Goal: Use online tool/utility: Utilize a website feature to perform a specific function

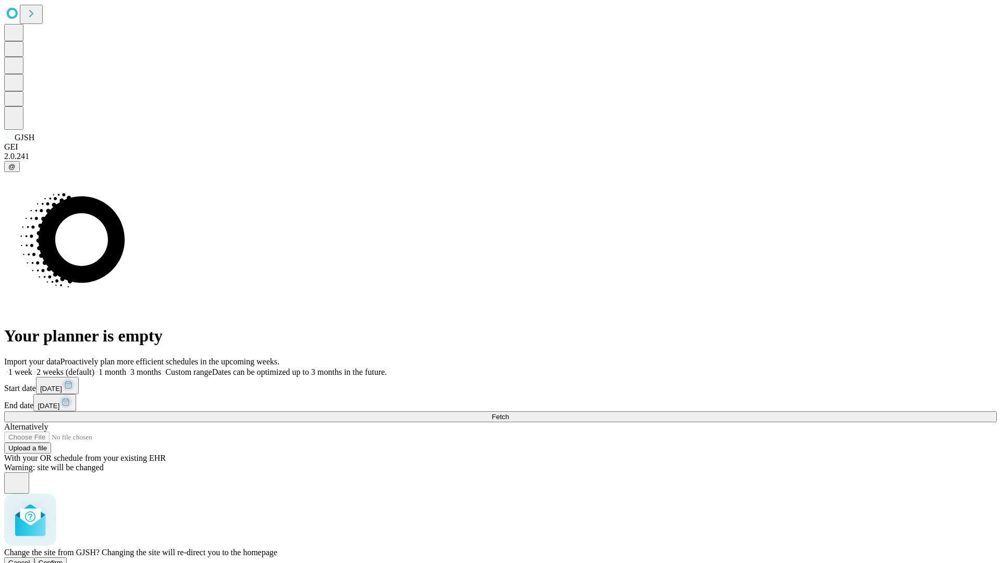
click at [63, 559] on span "Confirm" at bounding box center [51, 563] width 25 height 8
click at [94, 368] on label "2 weeks (default)" at bounding box center [63, 372] width 62 height 9
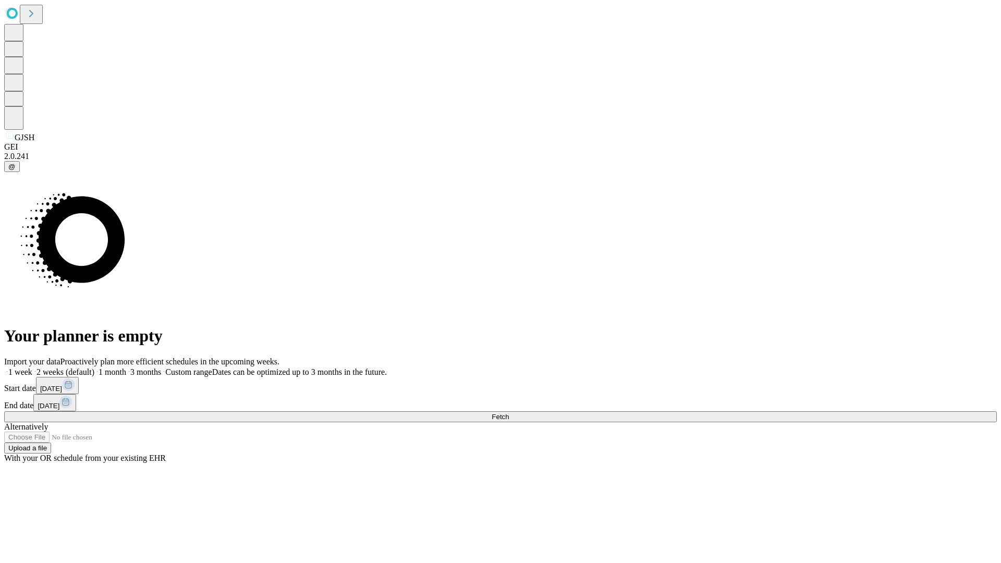
click at [509, 413] on span "Fetch" at bounding box center [500, 417] width 17 height 8
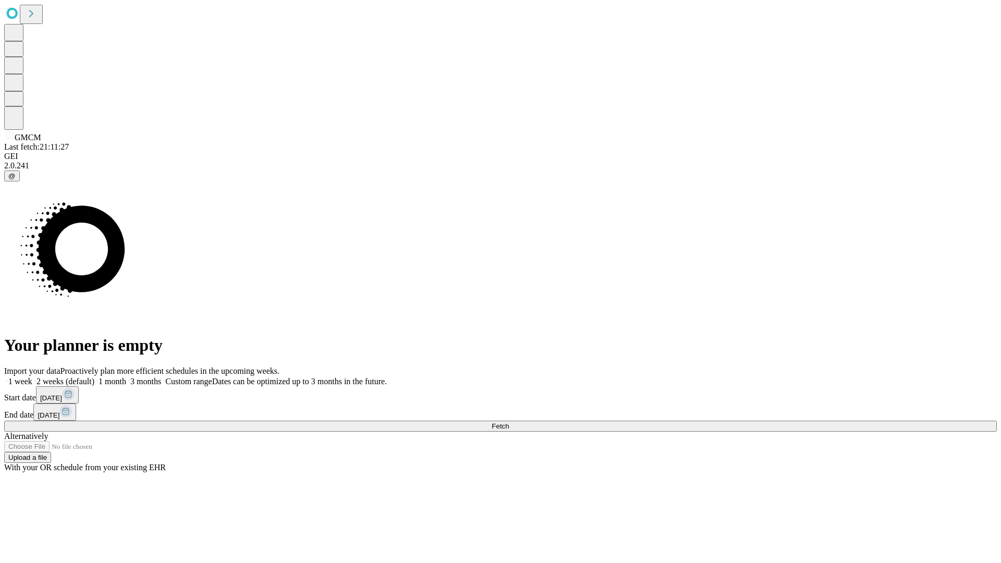
click at [94, 377] on label "2 weeks (default)" at bounding box center [63, 381] width 62 height 9
click at [509, 422] on span "Fetch" at bounding box center [500, 426] width 17 height 8
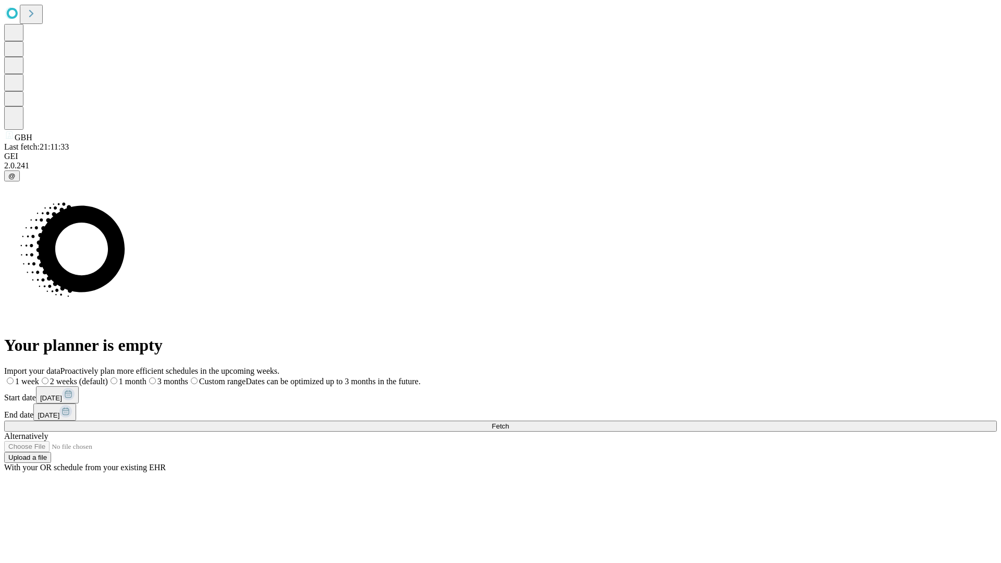
click at [509, 422] on span "Fetch" at bounding box center [500, 426] width 17 height 8
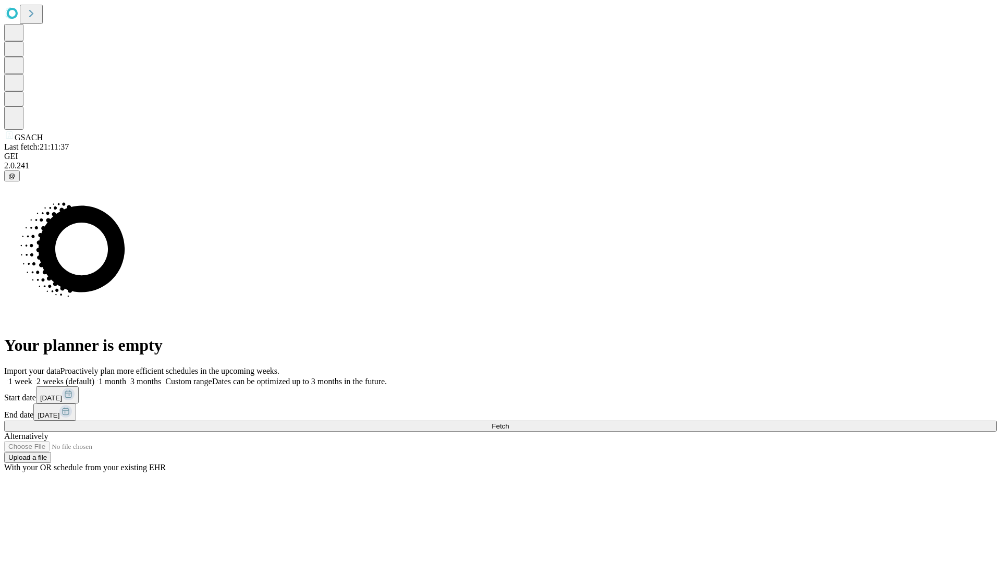
click at [94, 377] on label "2 weeks (default)" at bounding box center [63, 381] width 62 height 9
click at [509, 422] on span "Fetch" at bounding box center [500, 426] width 17 height 8
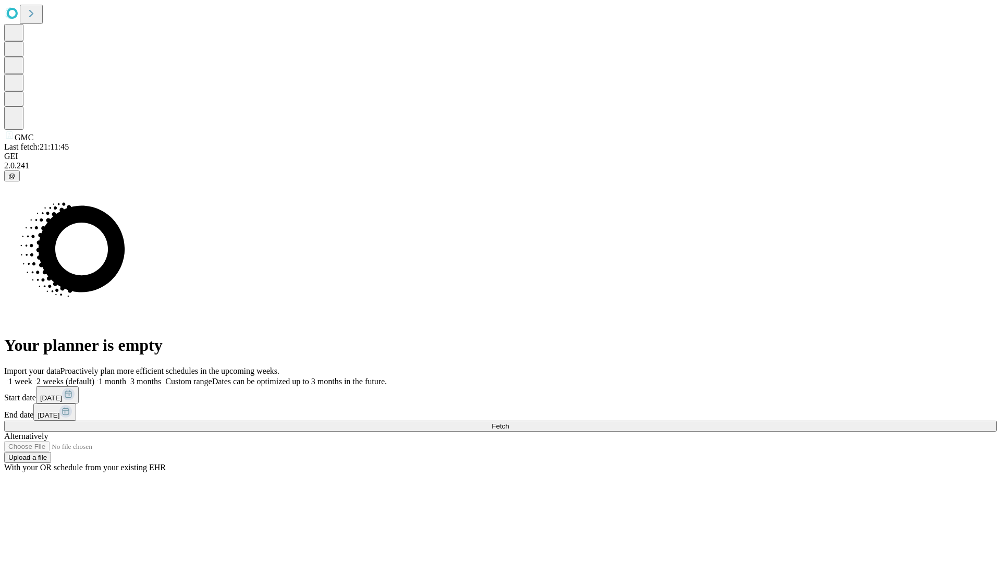
click at [94, 377] on label "2 weeks (default)" at bounding box center [63, 381] width 62 height 9
click at [509, 422] on span "Fetch" at bounding box center [500, 426] width 17 height 8
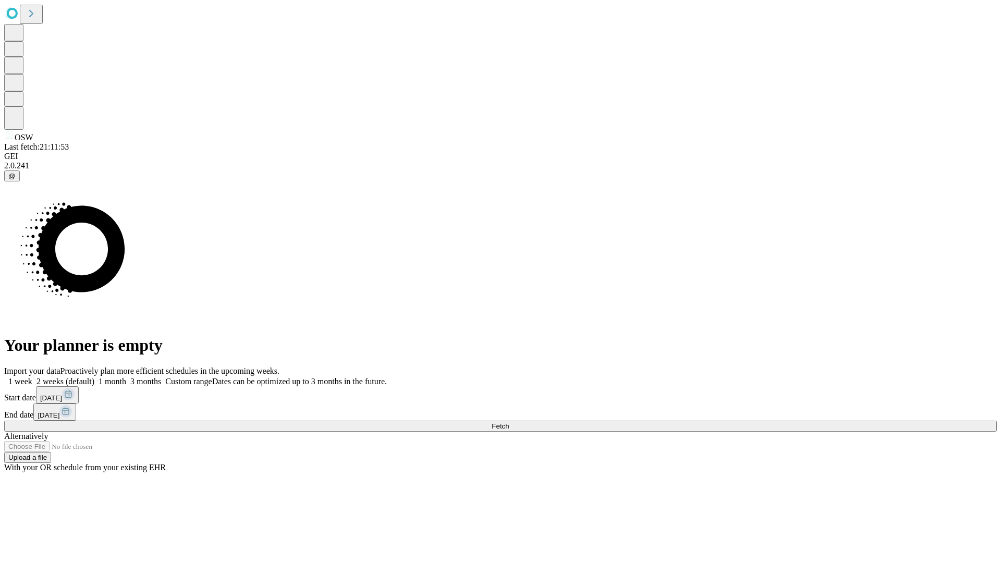
click at [94, 377] on label "2 weeks (default)" at bounding box center [63, 381] width 62 height 9
click at [509, 422] on span "Fetch" at bounding box center [500, 426] width 17 height 8
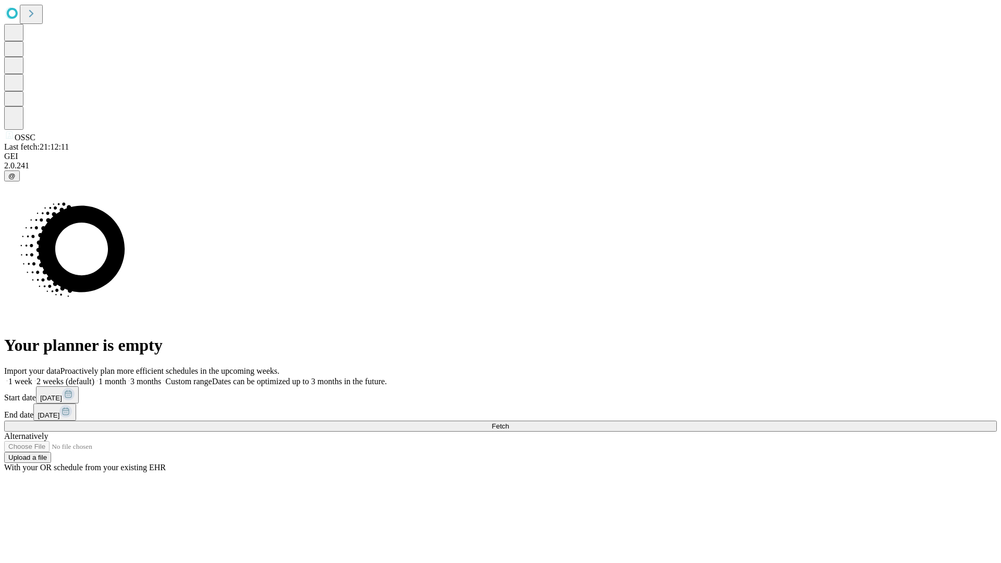
click at [94, 377] on label "2 weeks (default)" at bounding box center [63, 381] width 62 height 9
click at [509, 422] on span "Fetch" at bounding box center [500, 426] width 17 height 8
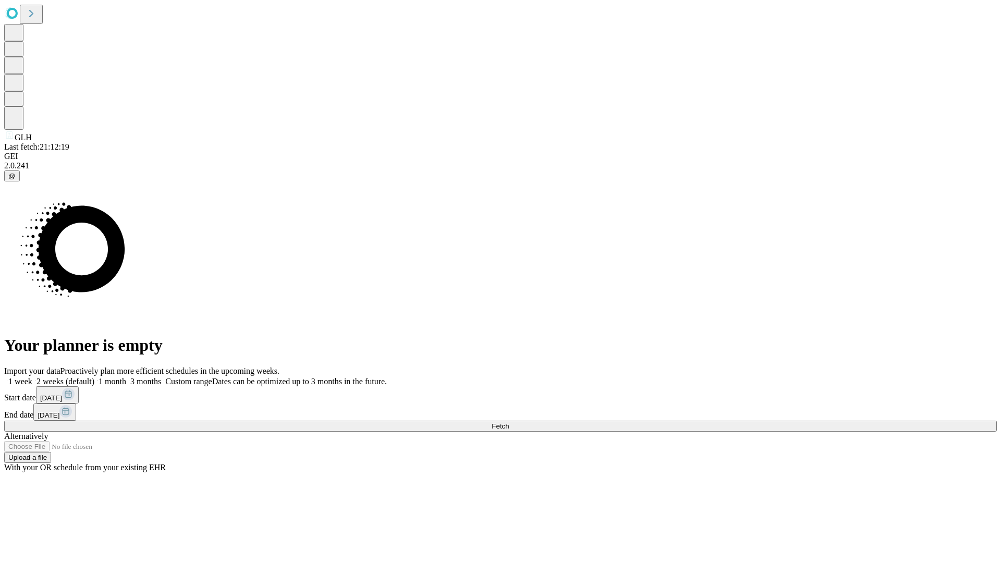
click at [94, 377] on label "2 weeks (default)" at bounding box center [63, 381] width 62 height 9
click at [509, 422] on span "Fetch" at bounding box center [500, 426] width 17 height 8
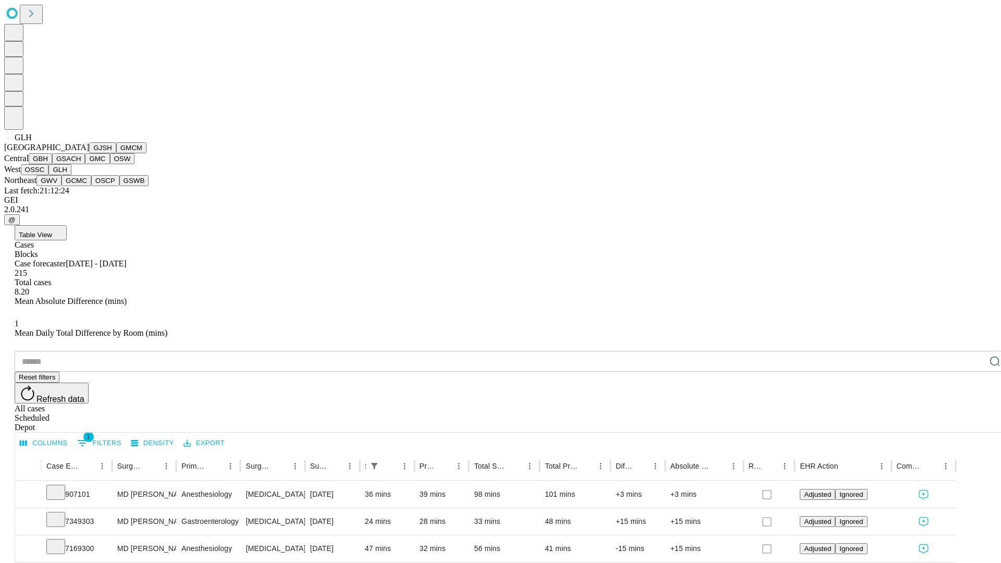
click at [62, 186] on button "GWV" at bounding box center [48, 180] width 25 height 11
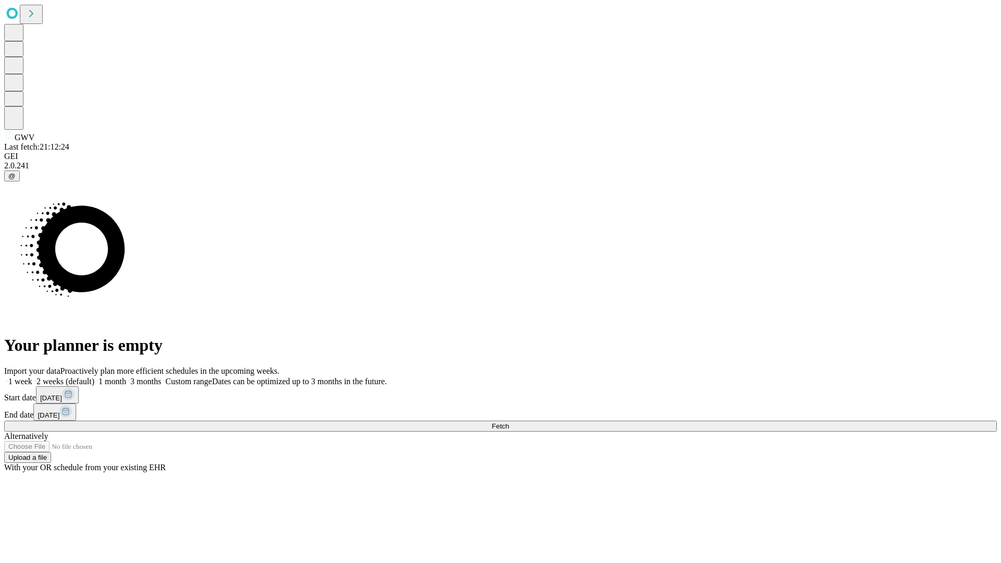
click at [509, 422] on span "Fetch" at bounding box center [500, 426] width 17 height 8
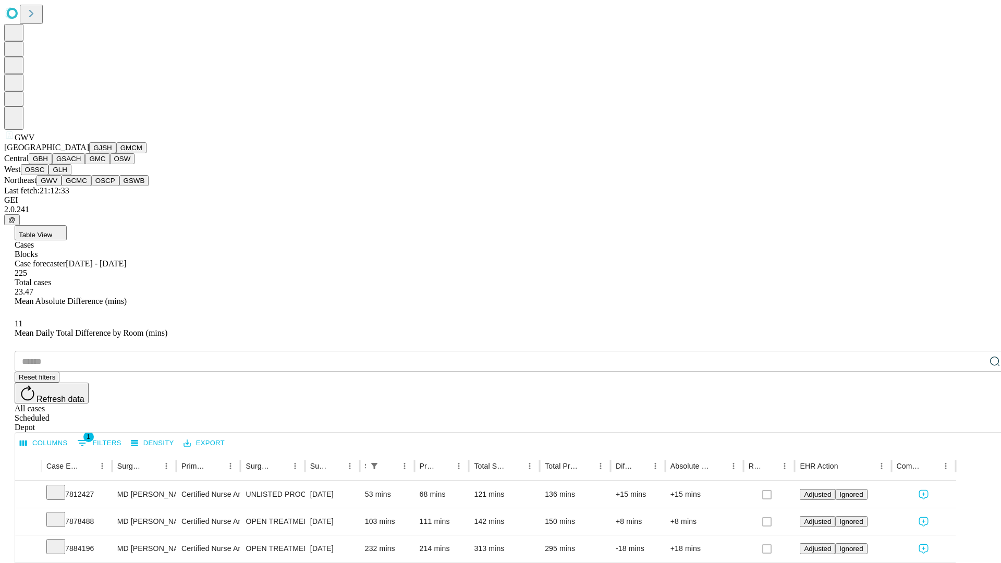
click at [81, 186] on button "GCMC" at bounding box center [77, 180] width 30 height 11
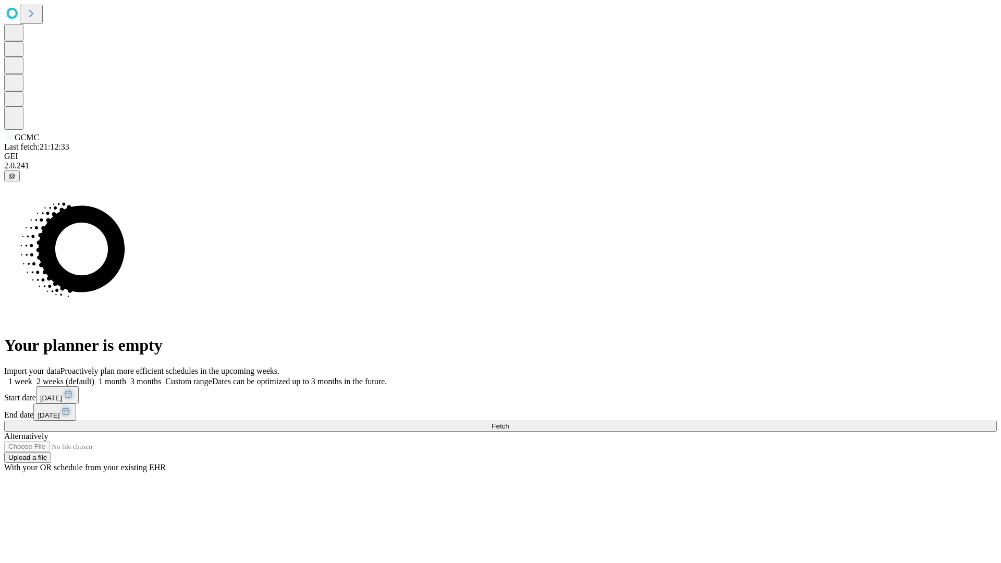
click at [94, 377] on label "2 weeks (default)" at bounding box center [63, 381] width 62 height 9
click at [509, 422] on span "Fetch" at bounding box center [500, 426] width 17 height 8
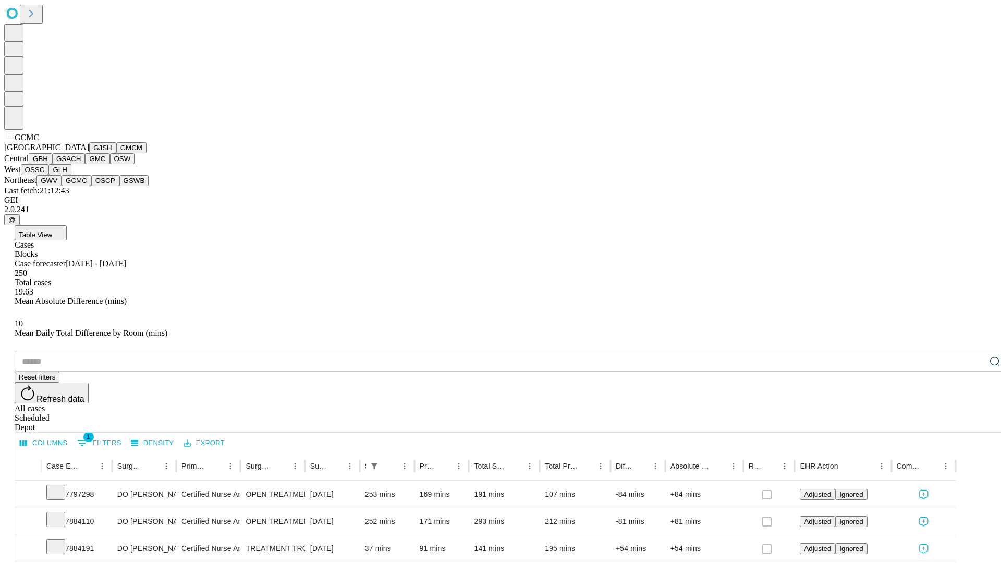
click at [91, 186] on button "OSCP" at bounding box center [105, 180] width 28 height 11
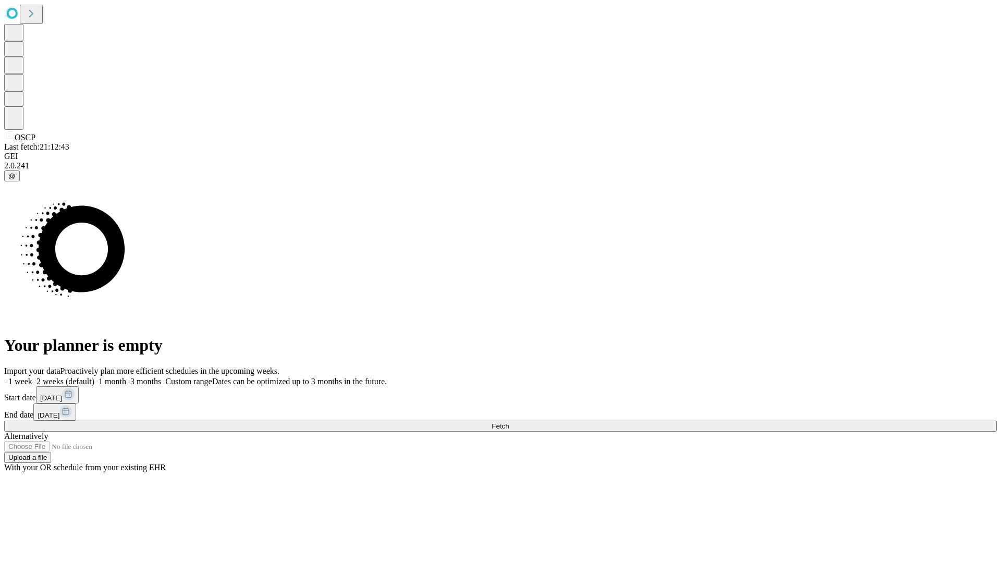
click at [94, 377] on label "2 weeks (default)" at bounding box center [63, 381] width 62 height 9
click at [509, 422] on span "Fetch" at bounding box center [500, 426] width 17 height 8
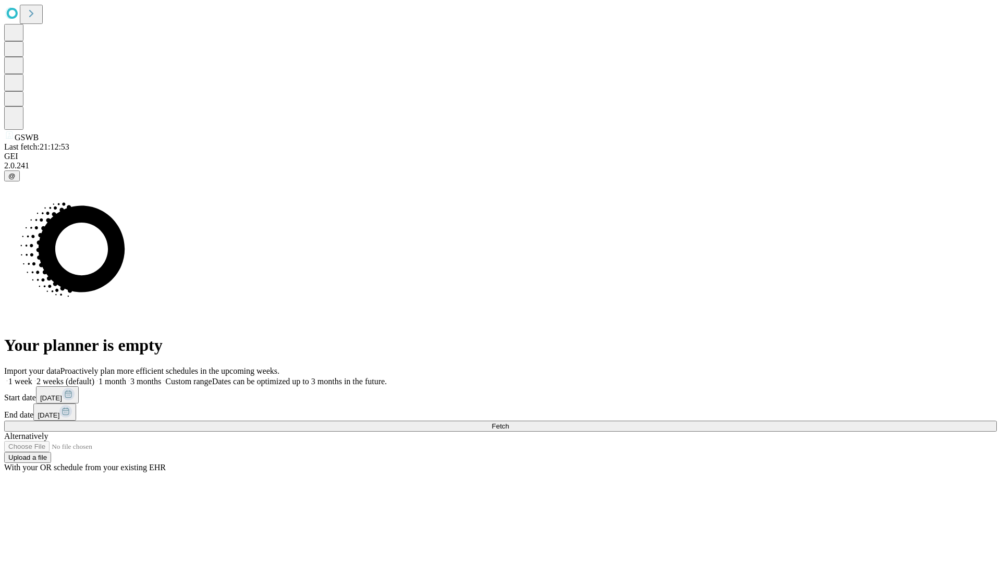
click at [94, 377] on label "2 weeks (default)" at bounding box center [63, 381] width 62 height 9
click at [509, 422] on span "Fetch" at bounding box center [500, 426] width 17 height 8
